Goal: Book appointment/travel/reservation

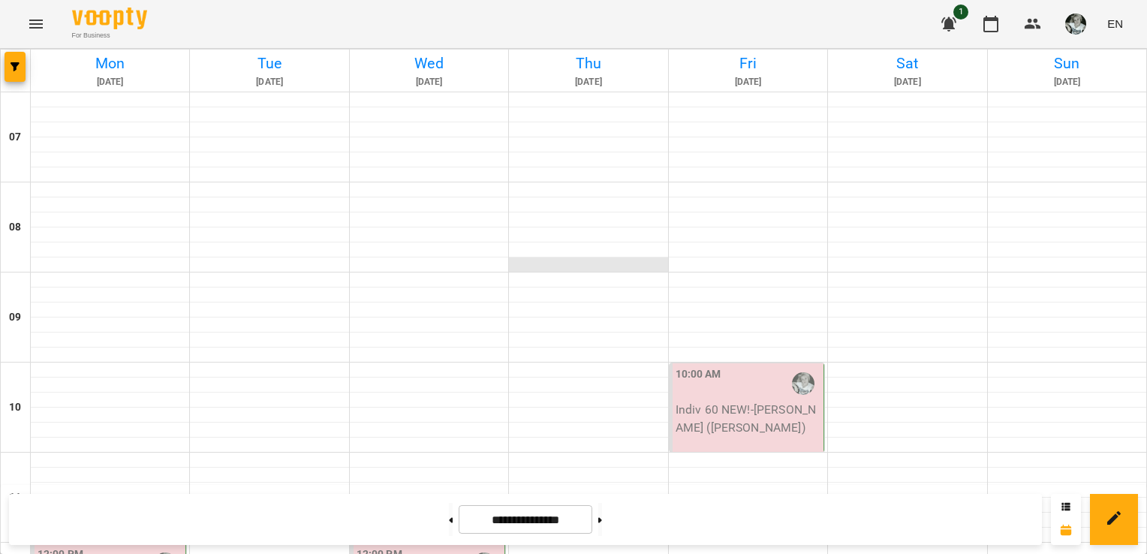
scroll to position [697, 0]
click at [449, 525] on button at bounding box center [451, 519] width 4 height 33
type input "**********"
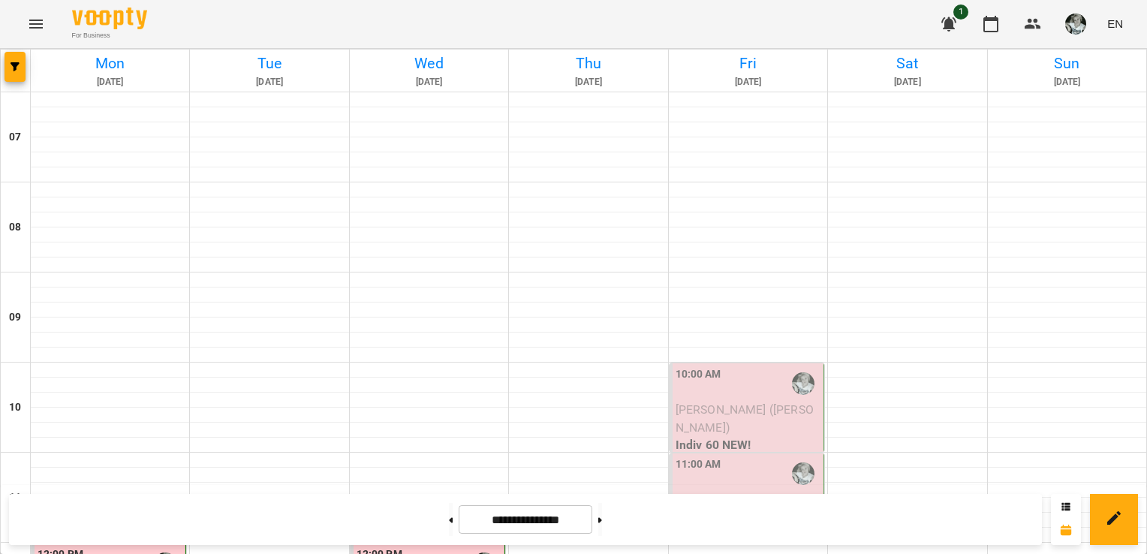
scroll to position [246, 0]
click at [762, 366] on div "10:00 AM" at bounding box center [748, 383] width 145 height 35
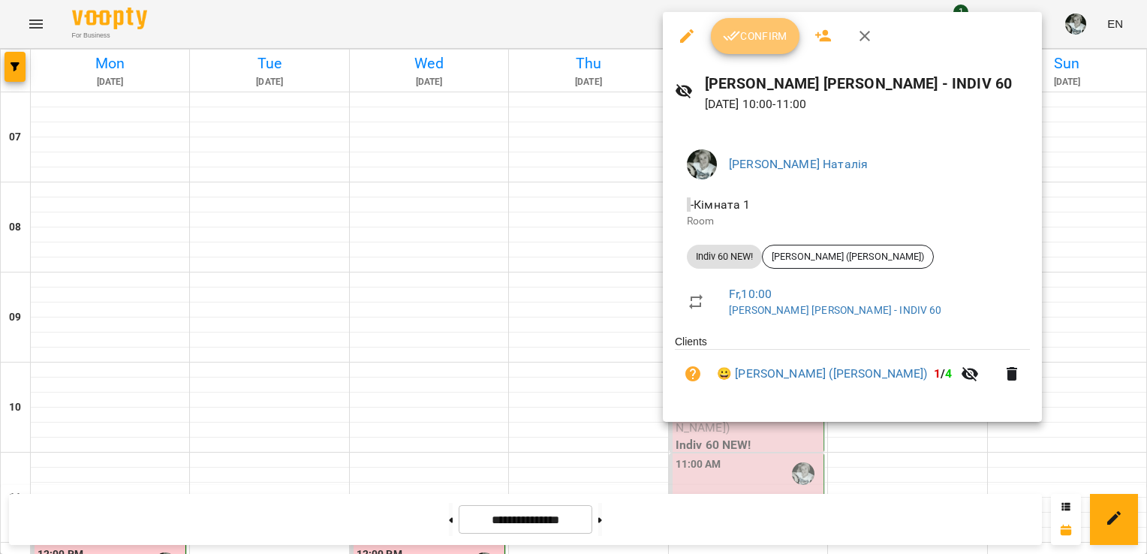
click at [772, 32] on span "Confirm" at bounding box center [755, 36] width 65 height 18
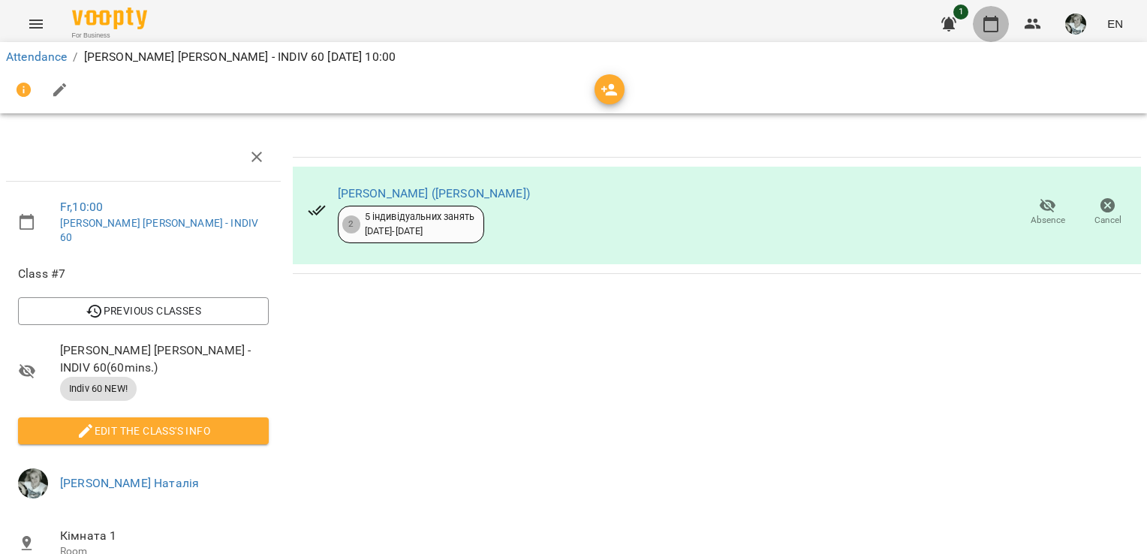
click at [992, 20] on icon "button" at bounding box center [990, 24] width 15 height 17
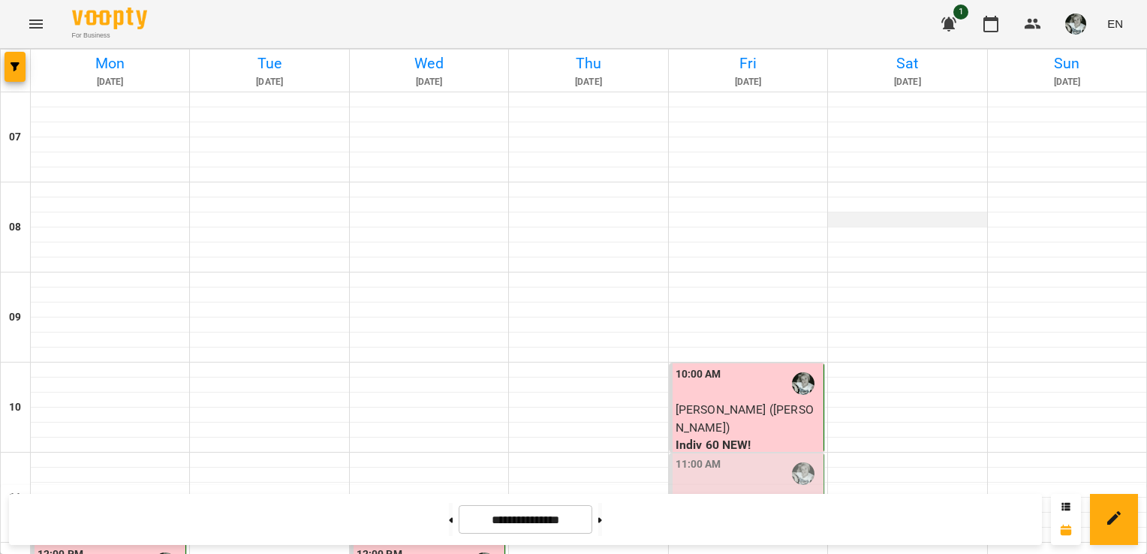
scroll to position [216, 0]
click at [728, 492] on span "[PERSON_NAME]" at bounding box center [721, 499] width 91 height 14
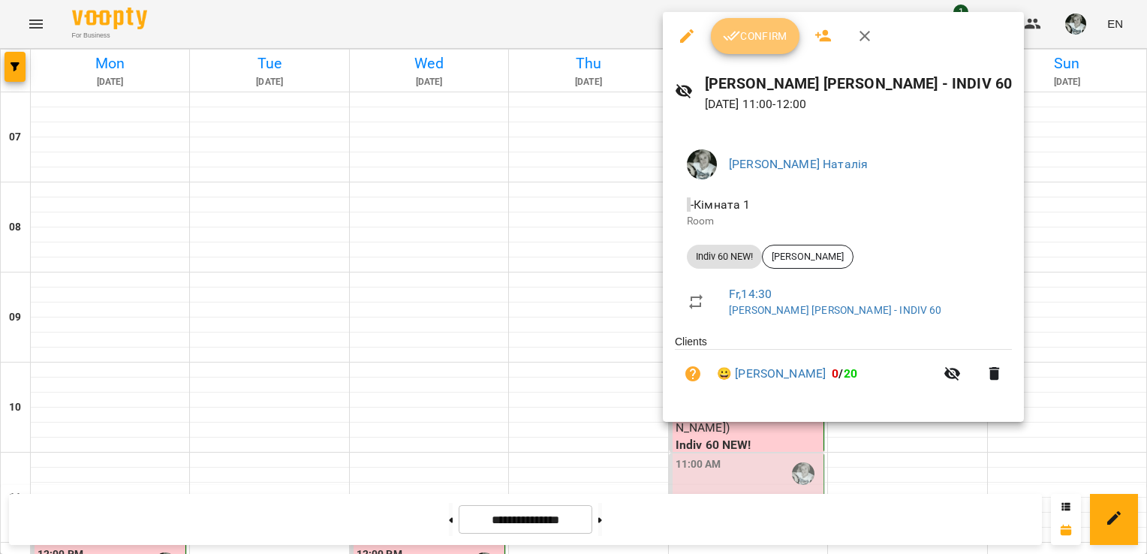
click at [757, 33] on span "Confirm" at bounding box center [755, 36] width 65 height 18
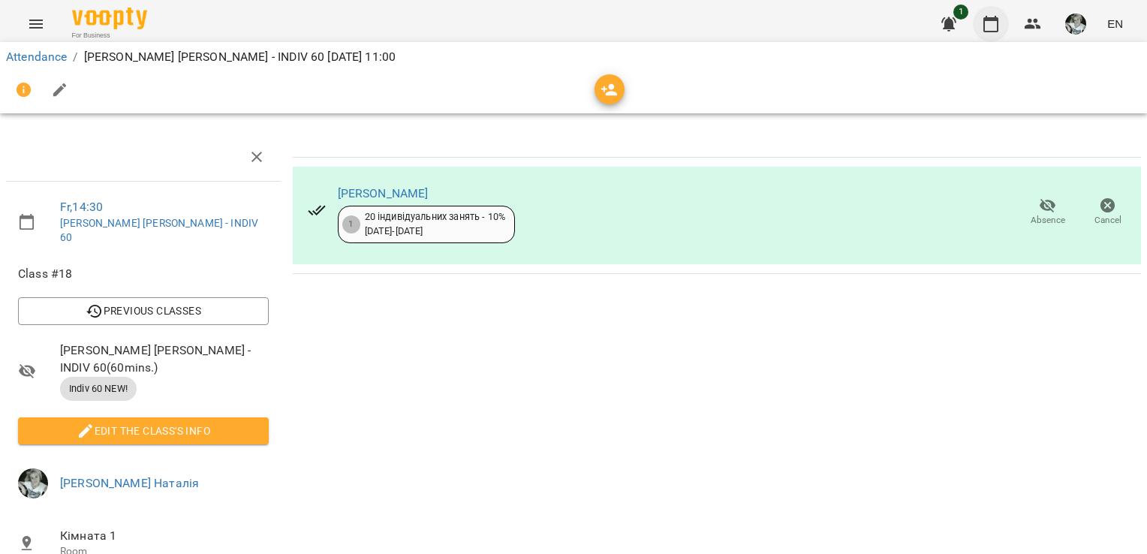
click at [992, 29] on icon "button" at bounding box center [991, 24] width 18 height 18
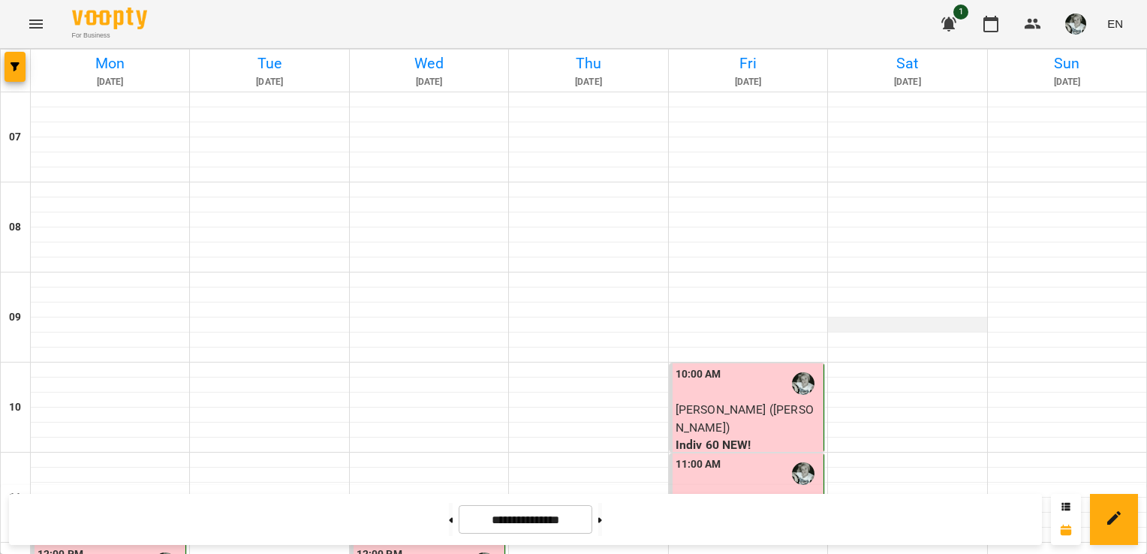
scroll to position [408, 0]
